Goal: Transaction & Acquisition: Subscribe to service/newsletter

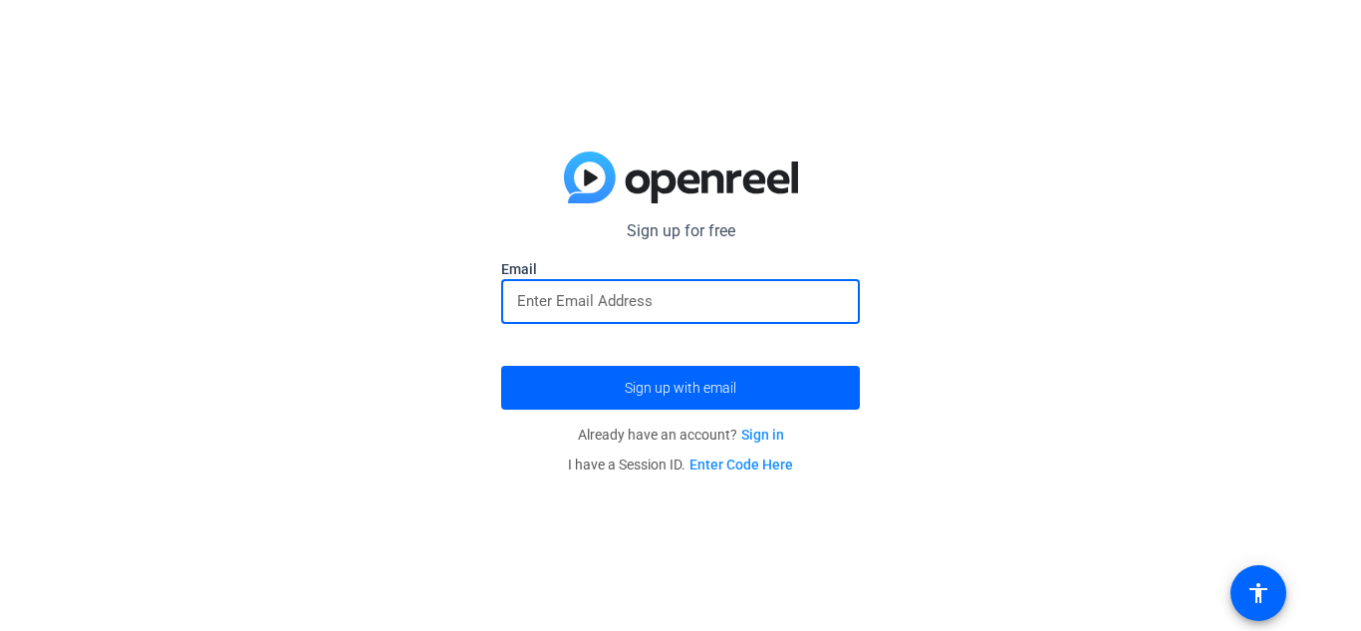
click at [679, 310] on input "email" at bounding box center [680, 301] width 327 height 24
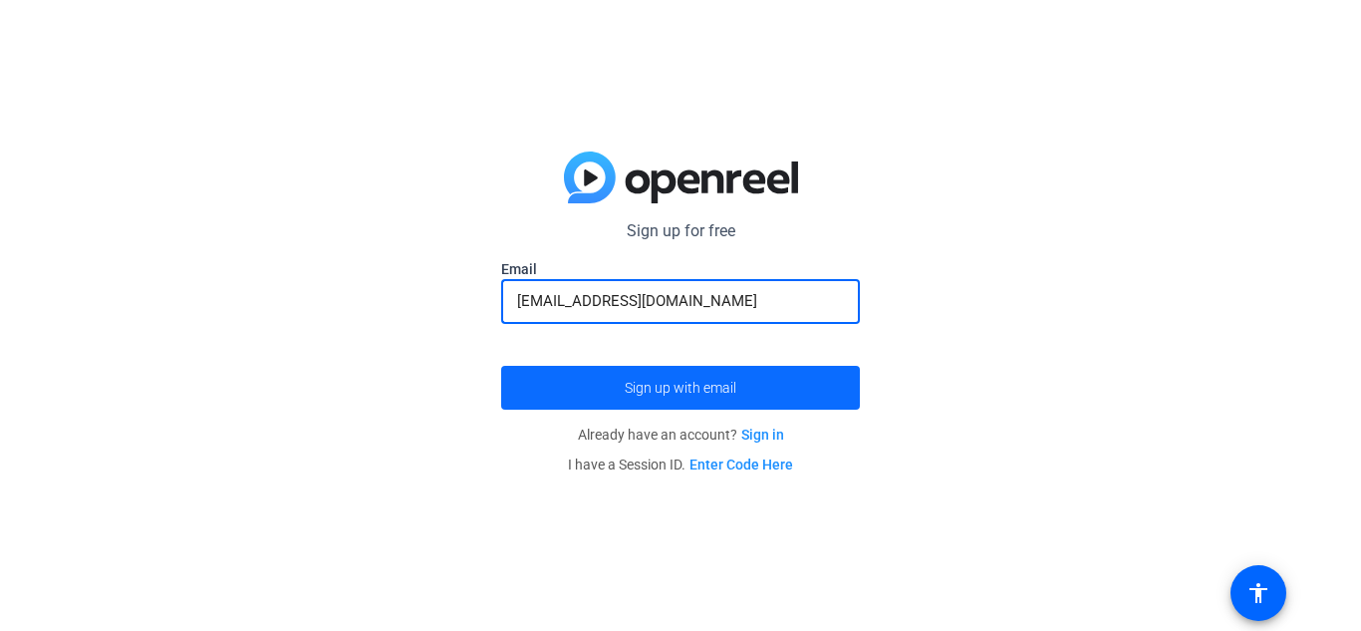
click at [642, 371] on span "submit" at bounding box center [680, 388] width 359 height 48
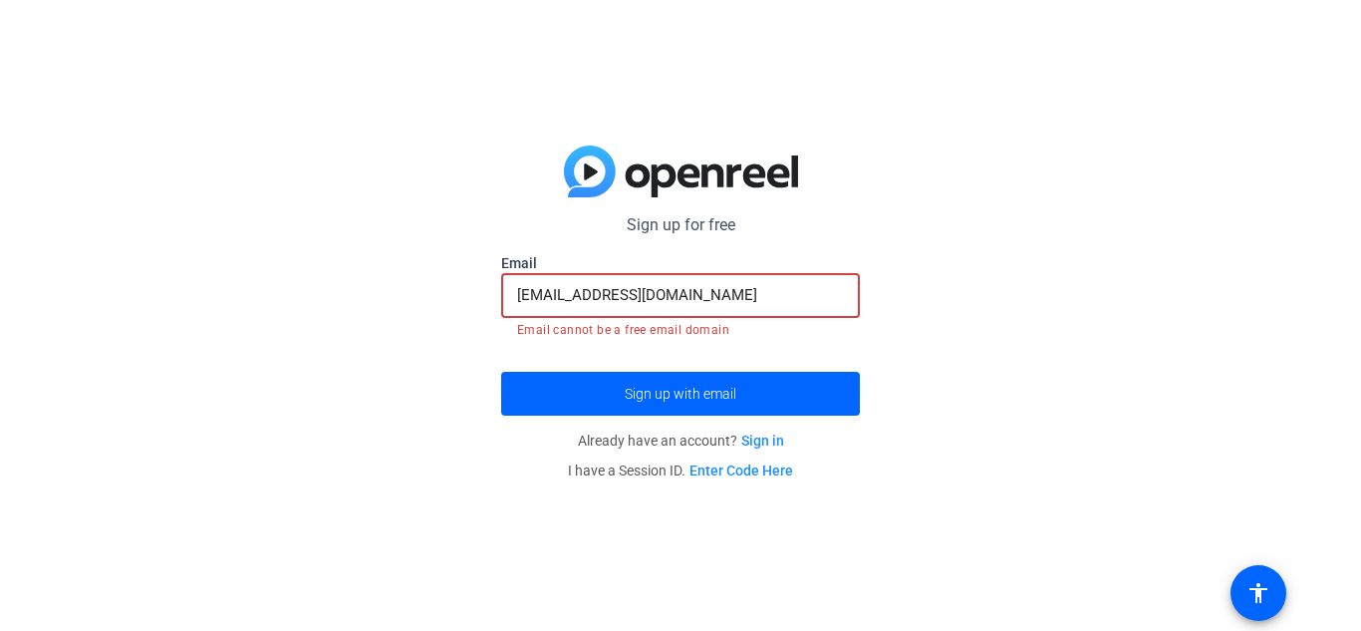
click at [707, 295] on input "shaylamartin751@gmail.com" at bounding box center [680, 295] width 327 height 24
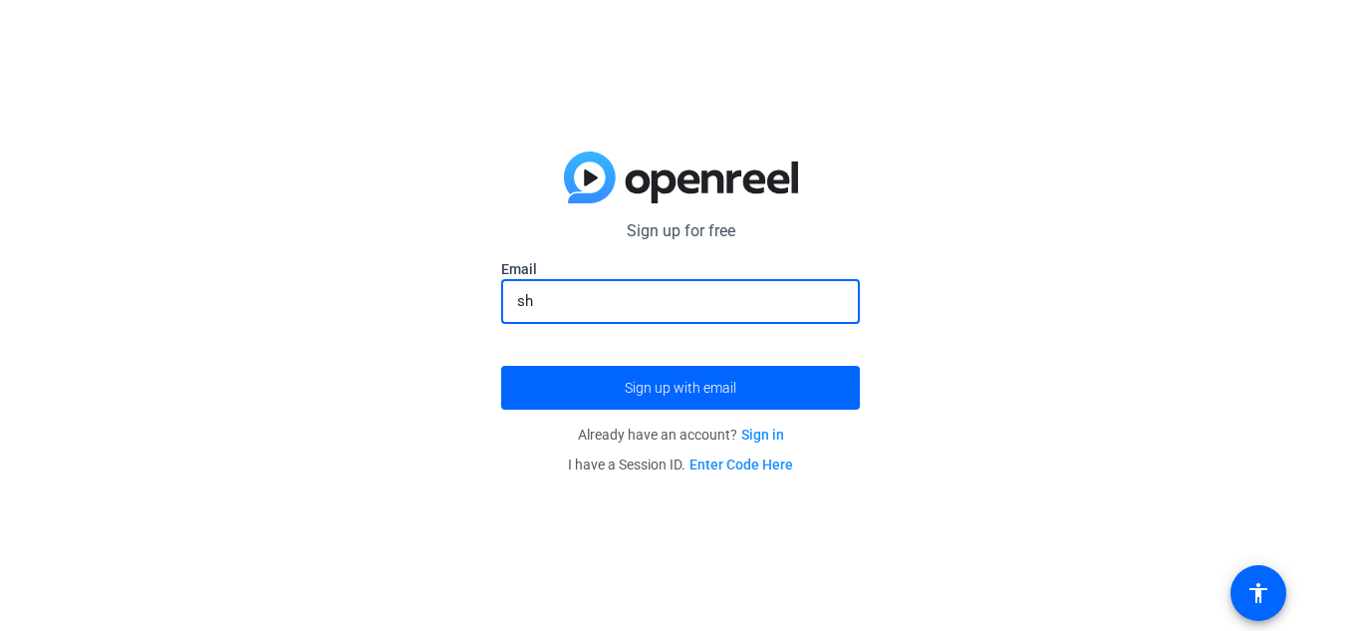
type input "s"
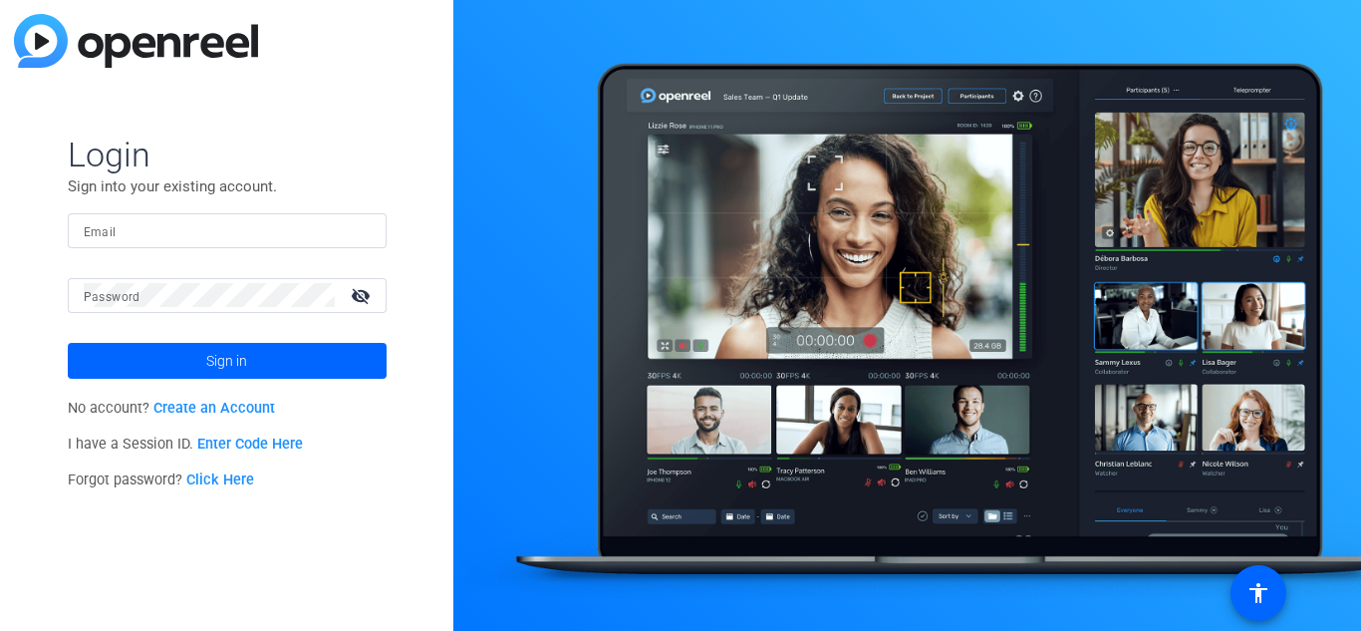
click at [239, 403] on link "Create an Account" at bounding box center [214, 408] width 122 height 17
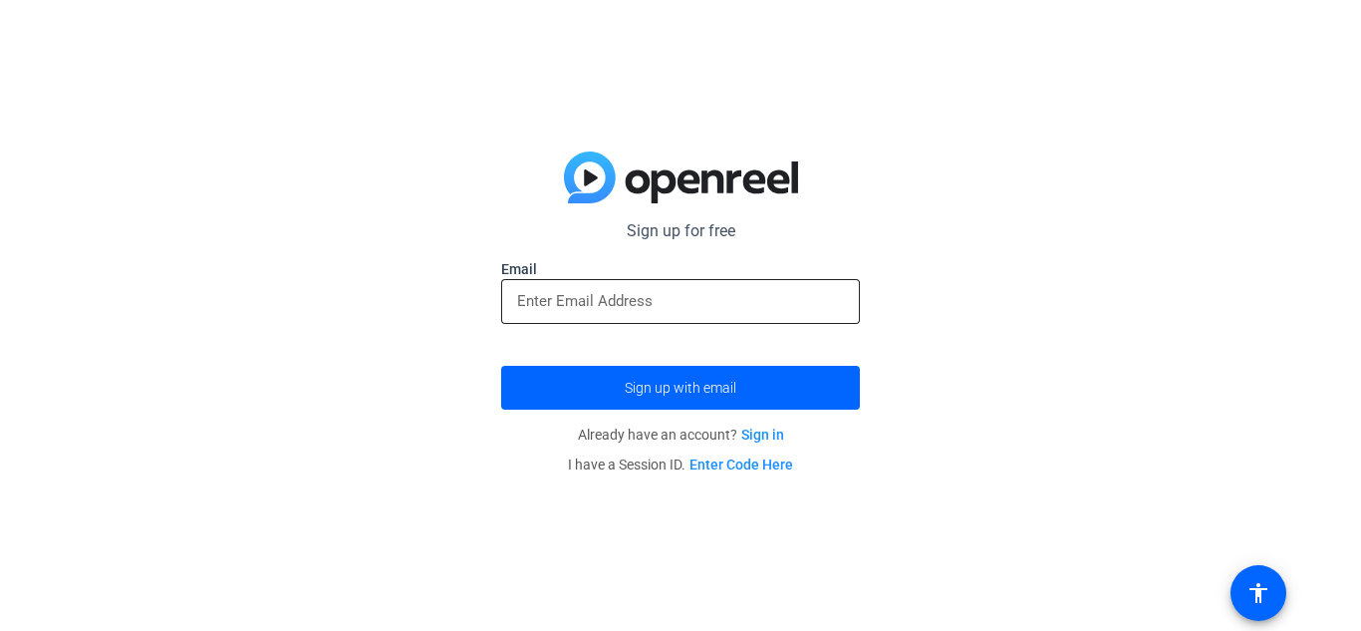
click at [650, 293] on input "email" at bounding box center [680, 301] width 327 height 24
click at [750, 440] on link "Sign in" at bounding box center [762, 434] width 43 height 16
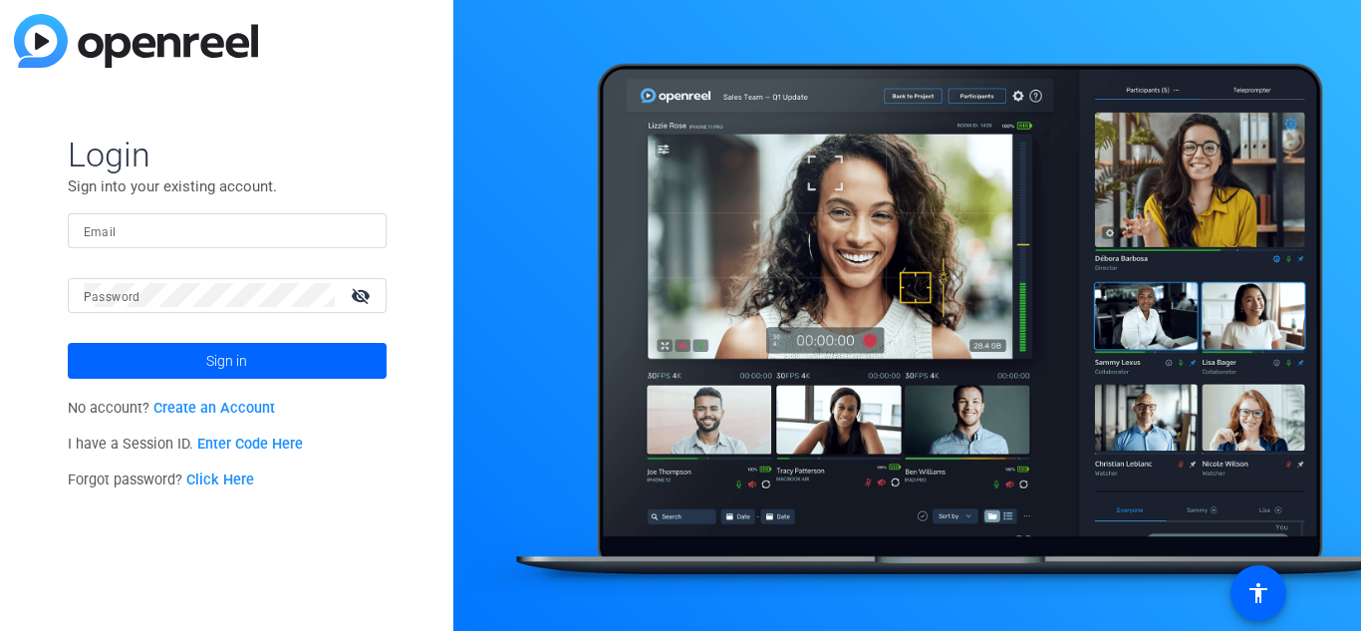
click at [252, 404] on link "Create an Account" at bounding box center [214, 408] width 122 height 17
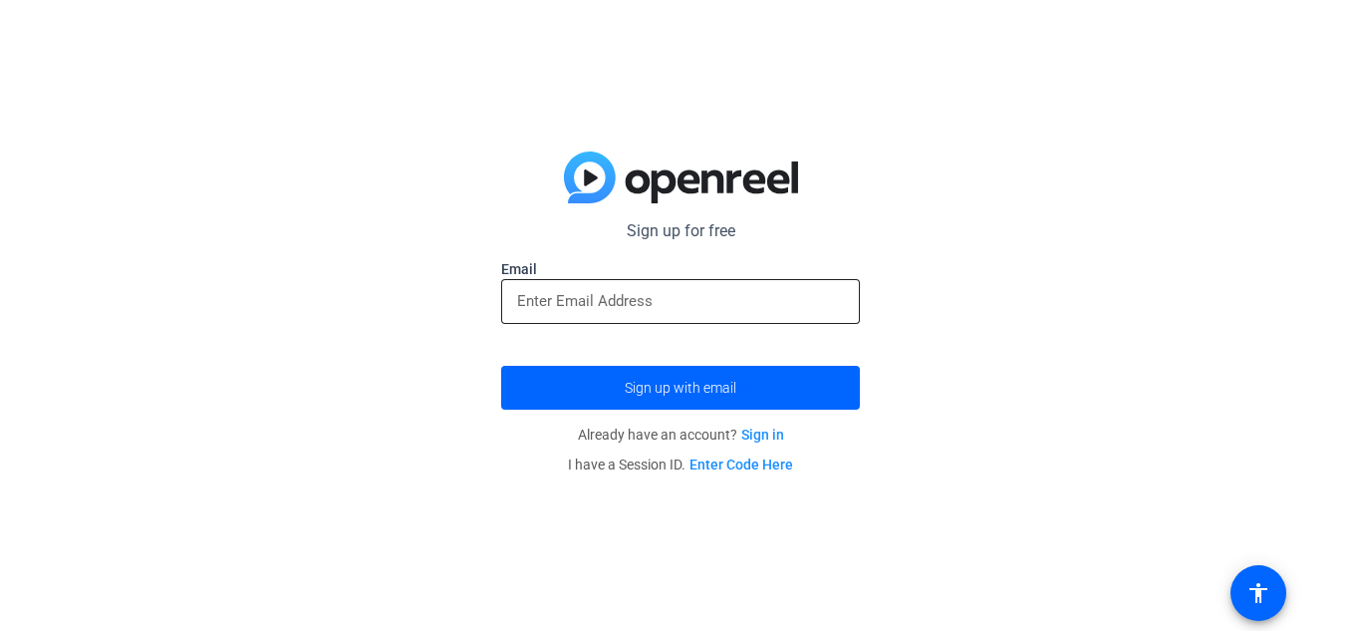
click at [523, 311] on input "email" at bounding box center [680, 301] width 327 height 24
